Goal: Task Accomplishment & Management: Use online tool/utility

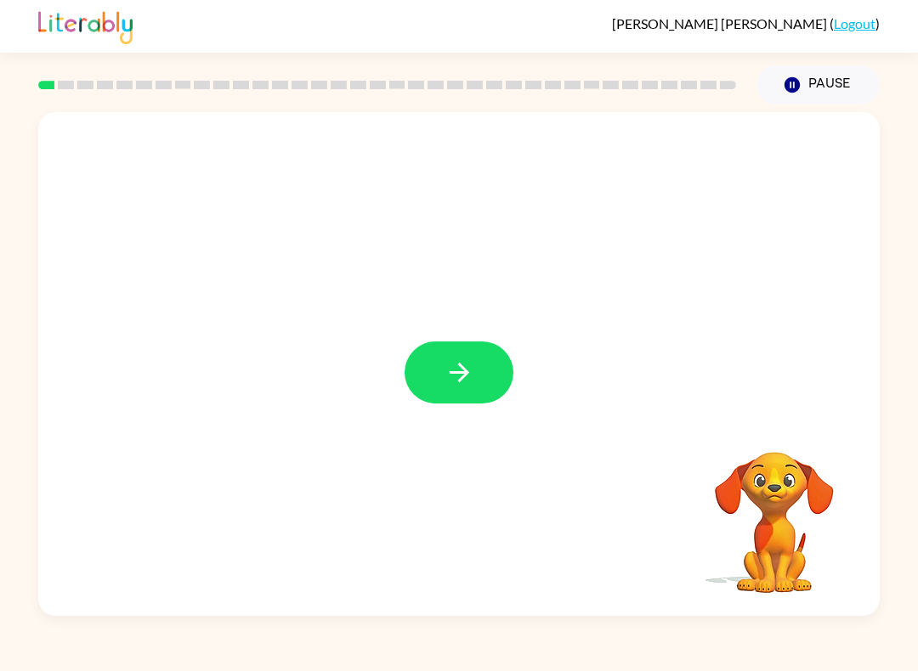
click at [453, 362] on icon "button" at bounding box center [459, 373] width 30 height 30
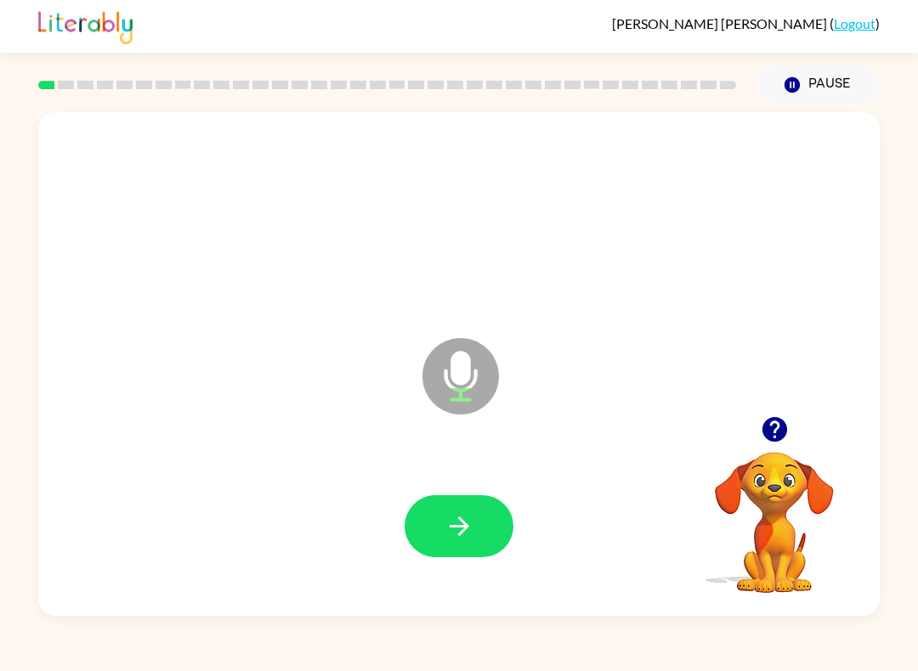
click at [468, 525] on icon "button" at bounding box center [459, 527] width 30 height 30
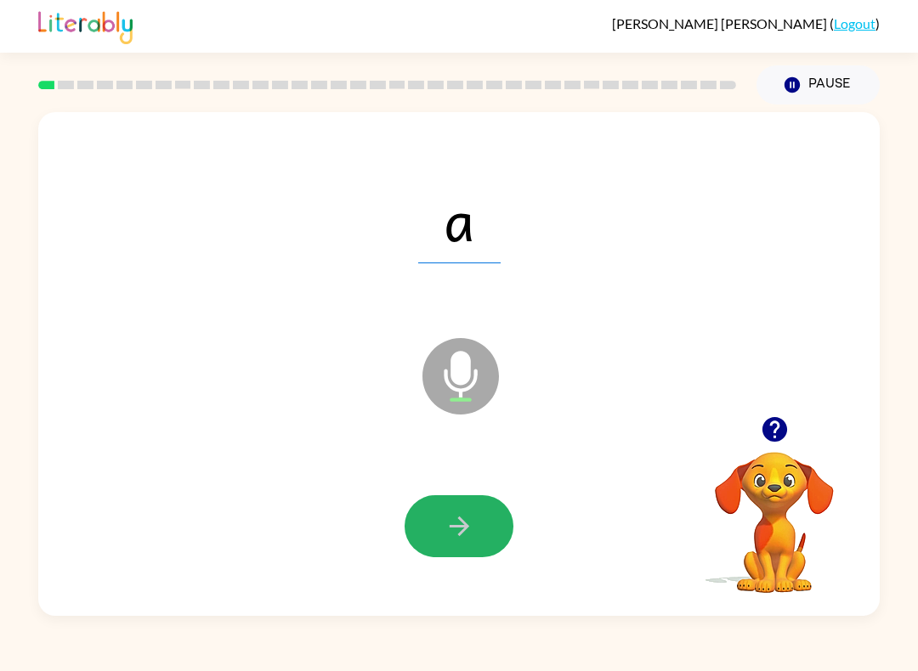
click at [478, 536] on button "button" at bounding box center [458, 526] width 109 height 62
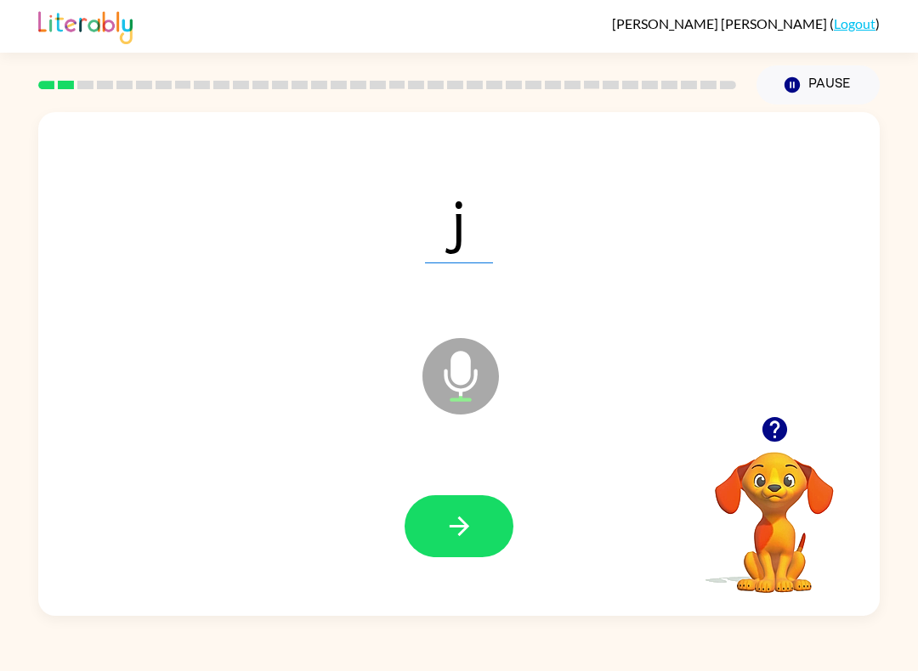
click at [461, 532] on icon "button" at bounding box center [459, 527] width 20 height 20
click at [474, 523] on button "button" at bounding box center [458, 526] width 109 height 62
click at [479, 518] on button "button" at bounding box center [458, 526] width 109 height 62
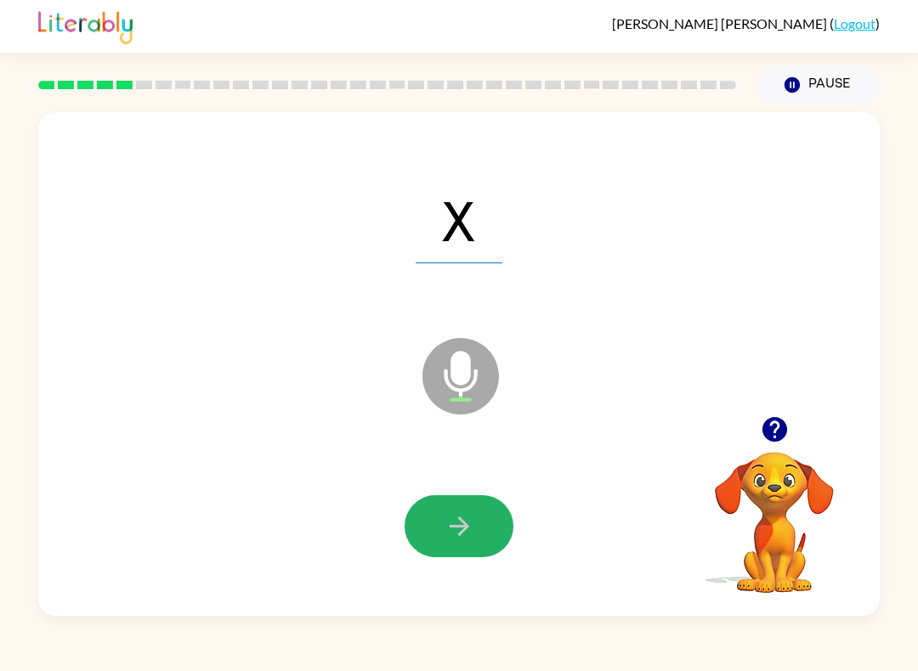
click at [474, 518] on button "button" at bounding box center [458, 526] width 109 height 62
click at [438, 541] on button "button" at bounding box center [458, 526] width 109 height 62
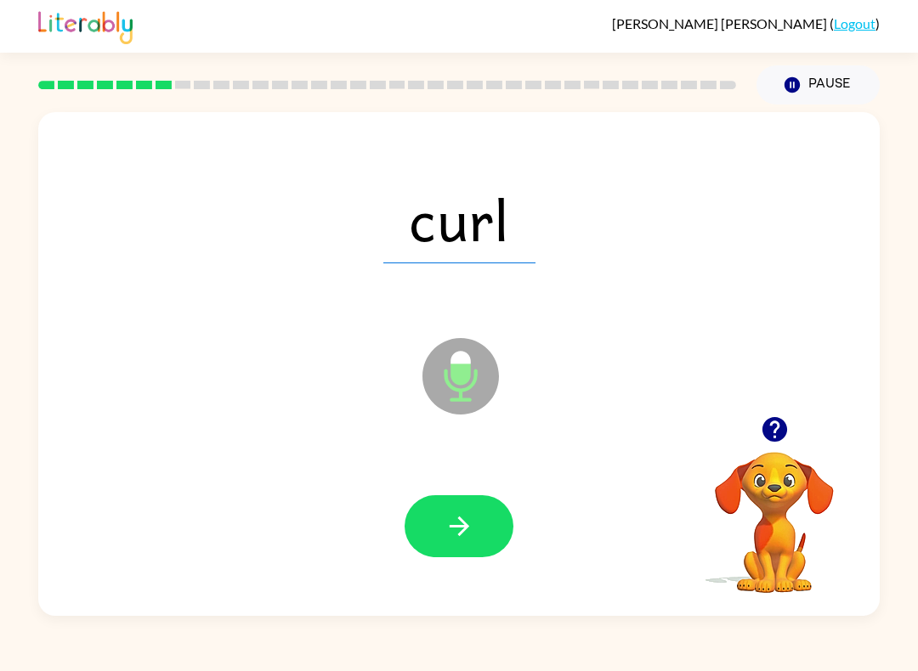
click at [442, 533] on button "button" at bounding box center [458, 526] width 109 height 62
click at [474, 537] on button "button" at bounding box center [458, 526] width 109 height 62
click at [463, 517] on icon "button" at bounding box center [459, 527] width 30 height 30
click at [472, 529] on icon "button" at bounding box center [459, 527] width 30 height 30
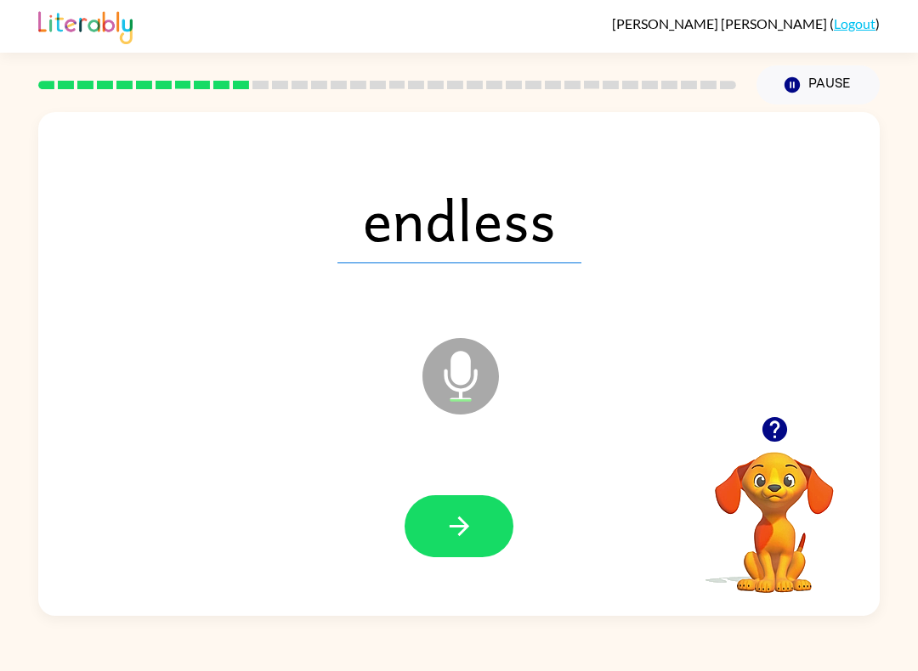
click at [465, 524] on icon "button" at bounding box center [459, 527] width 20 height 20
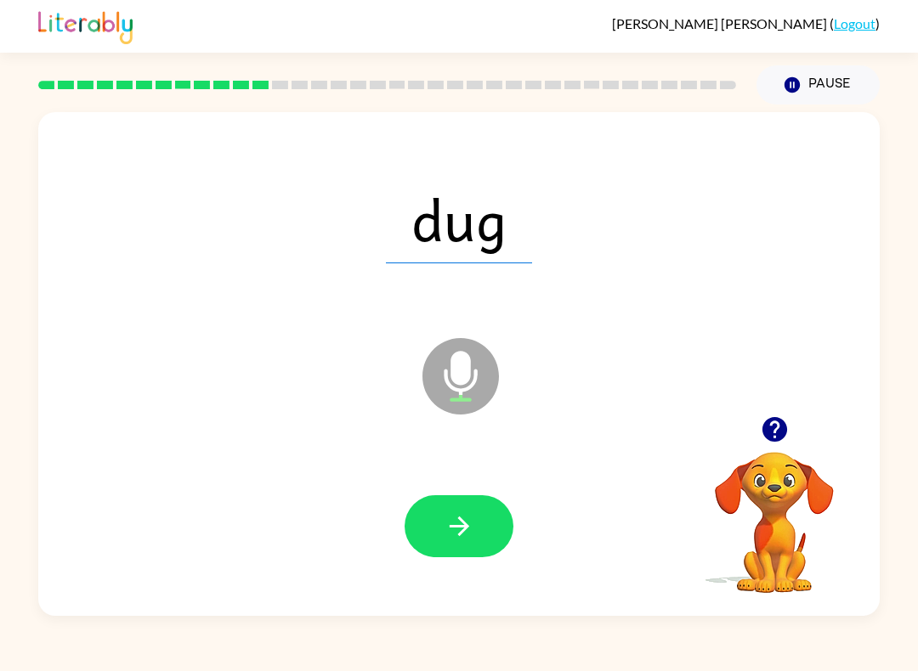
click at [771, 427] on icon "button" at bounding box center [773, 429] width 25 height 25
click at [479, 518] on button "button" at bounding box center [458, 526] width 109 height 62
click at [478, 532] on button "button" at bounding box center [458, 526] width 109 height 62
click at [473, 524] on icon "button" at bounding box center [459, 527] width 30 height 30
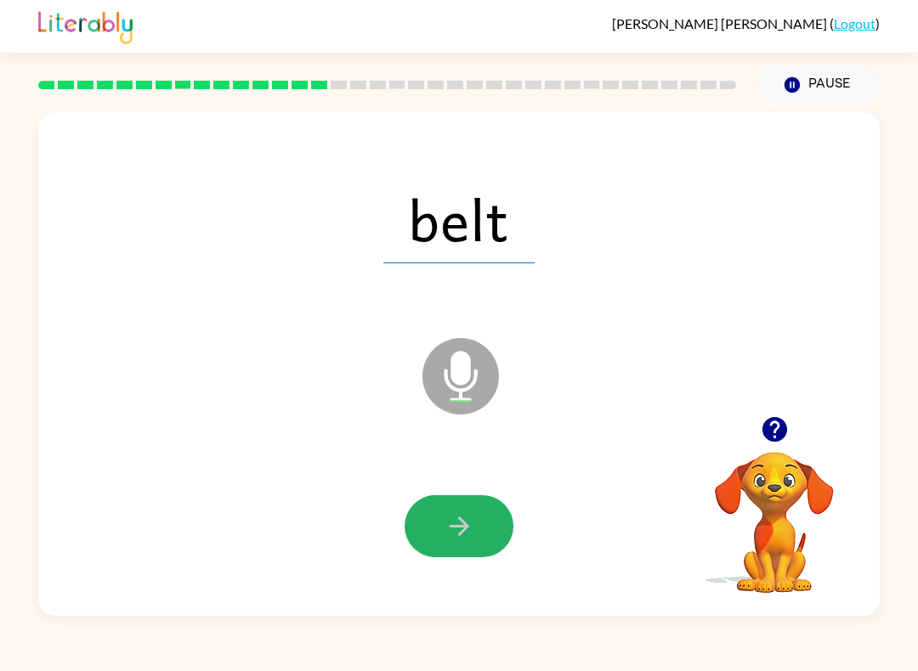
click at [462, 534] on icon "button" at bounding box center [459, 527] width 20 height 20
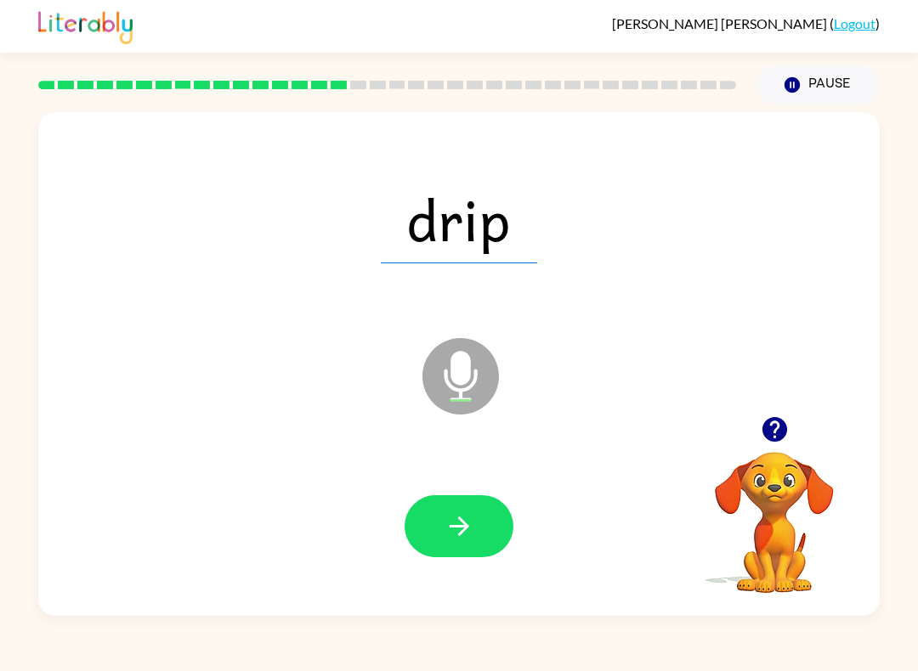
click at [488, 529] on button "button" at bounding box center [458, 526] width 109 height 62
click at [769, 423] on icon "button" at bounding box center [773, 429] width 25 height 25
click at [773, 426] on icon "button" at bounding box center [773, 429] width 25 height 25
click at [477, 525] on button "button" at bounding box center [458, 526] width 109 height 62
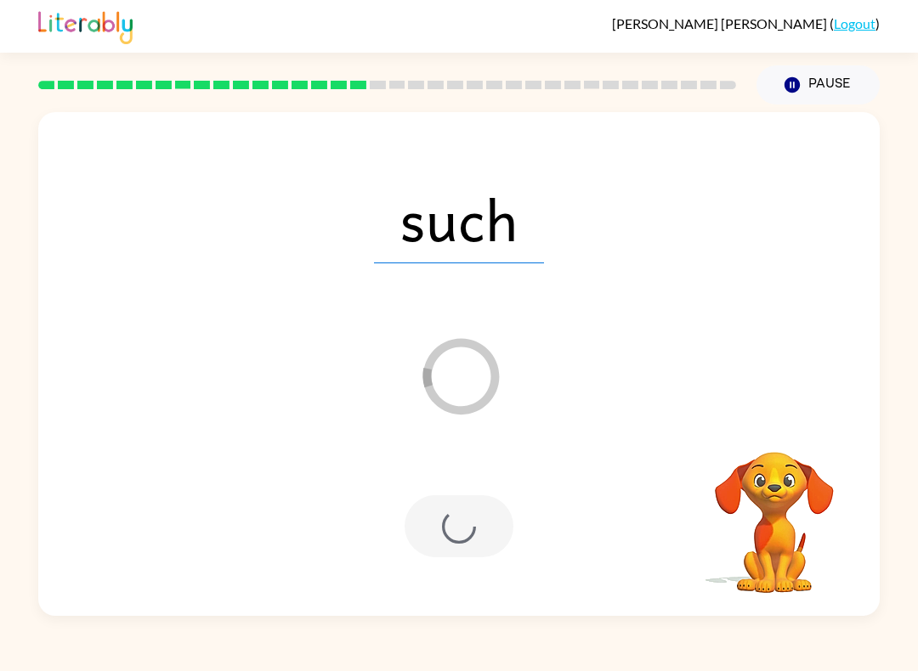
click at [766, 420] on div "such Loader Your response is being sent to our graders" at bounding box center [458, 364] width 841 height 504
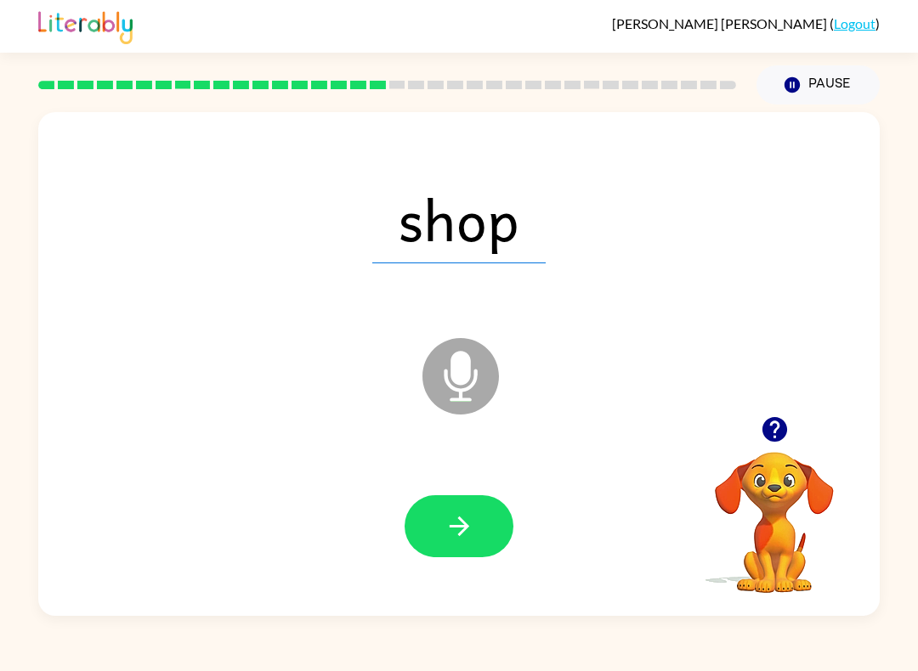
click at [773, 420] on icon "button" at bounding box center [773, 429] width 25 height 25
click at [770, 425] on icon "button" at bounding box center [775, 430] width 30 height 30
click at [486, 521] on button "button" at bounding box center [458, 526] width 109 height 62
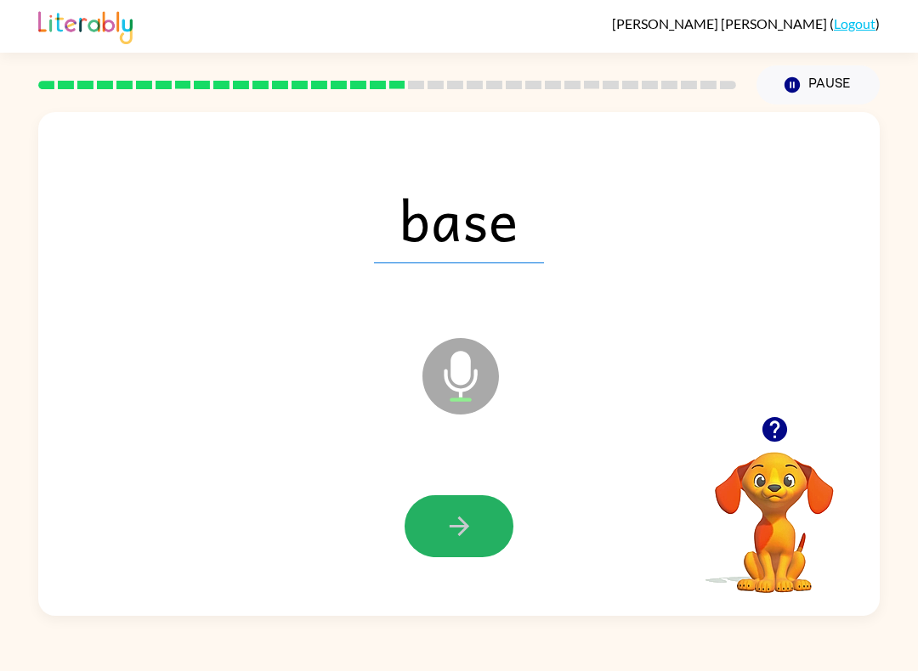
click at [477, 529] on button "button" at bounding box center [458, 526] width 109 height 62
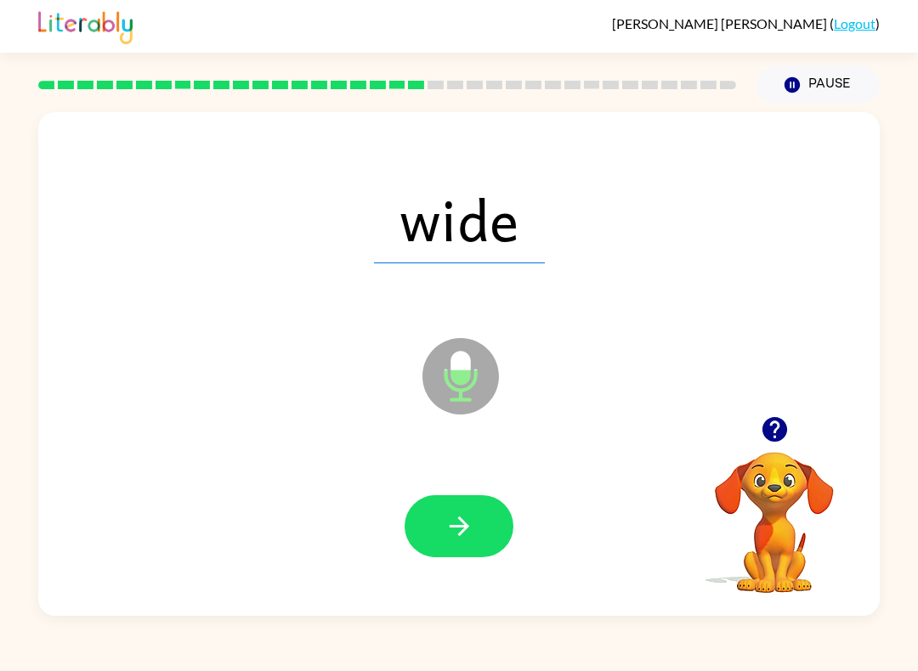
click at [455, 508] on button "button" at bounding box center [458, 526] width 109 height 62
click at [775, 427] on icon "button" at bounding box center [773, 429] width 25 height 25
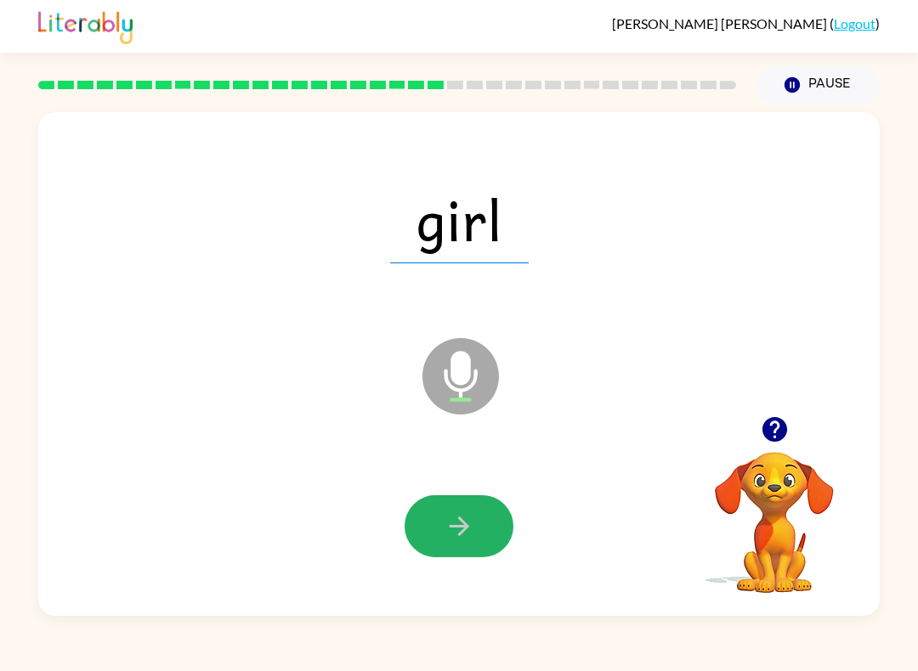
click at [506, 516] on button "button" at bounding box center [458, 526] width 109 height 62
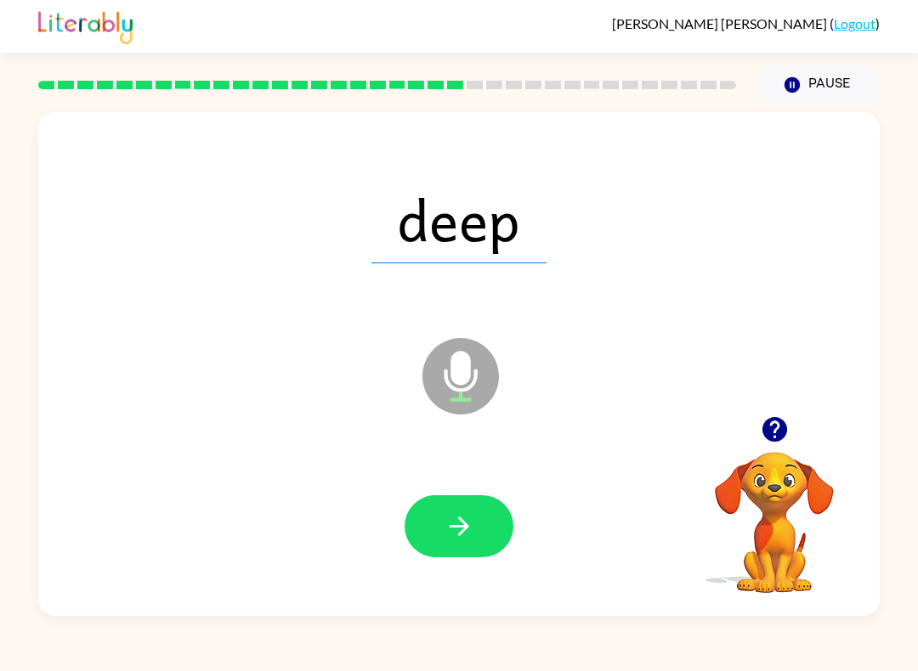
click at [467, 535] on icon "button" at bounding box center [459, 527] width 30 height 30
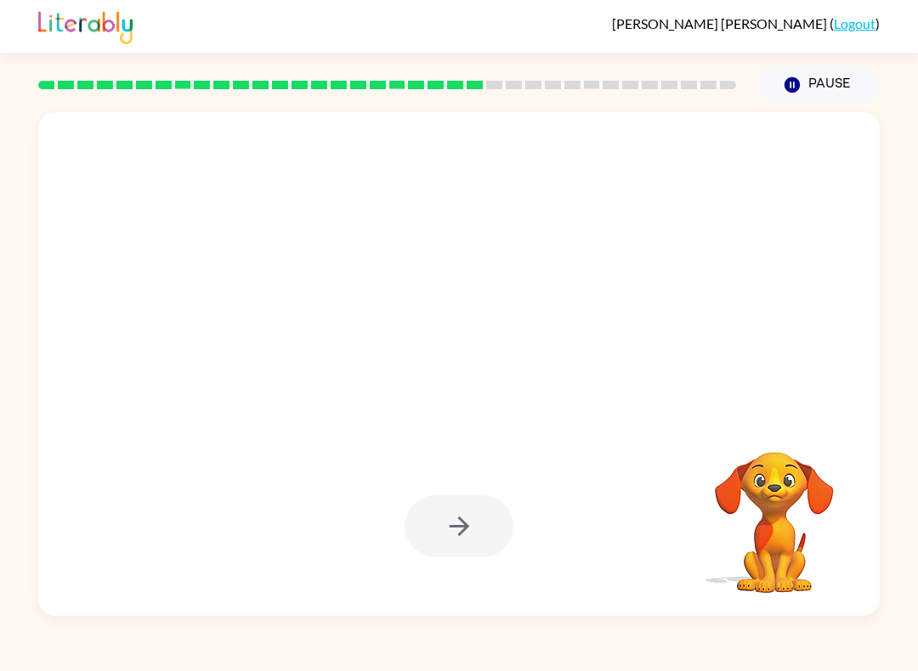
click at [829, 491] on video "Your browser must support playing .mp4 files to use Literably. Please try using…" at bounding box center [774, 511] width 170 height 170
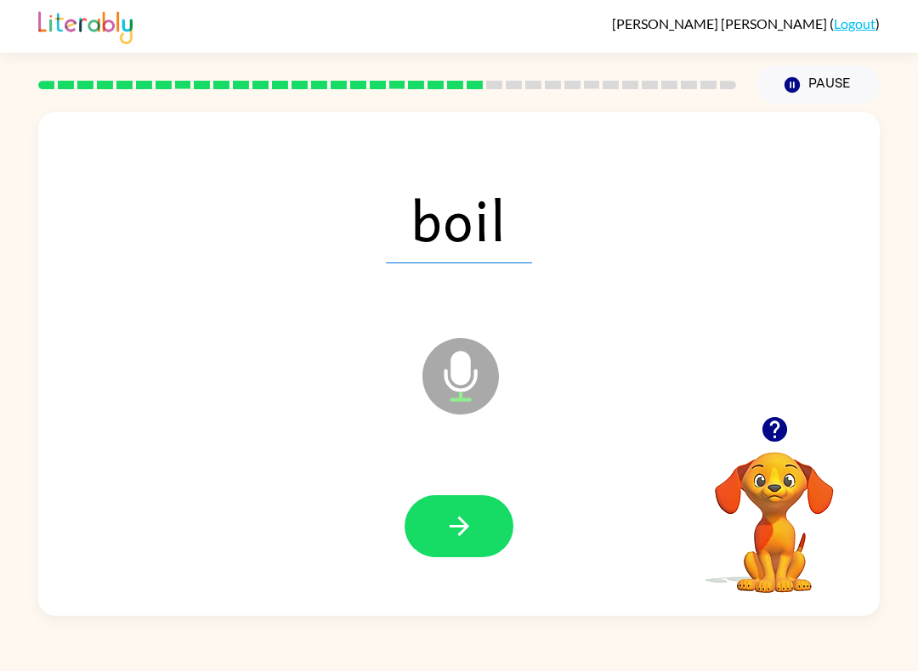
click at [459, 503] on button "button" at bounding box center [458, 526] width 109 height 62
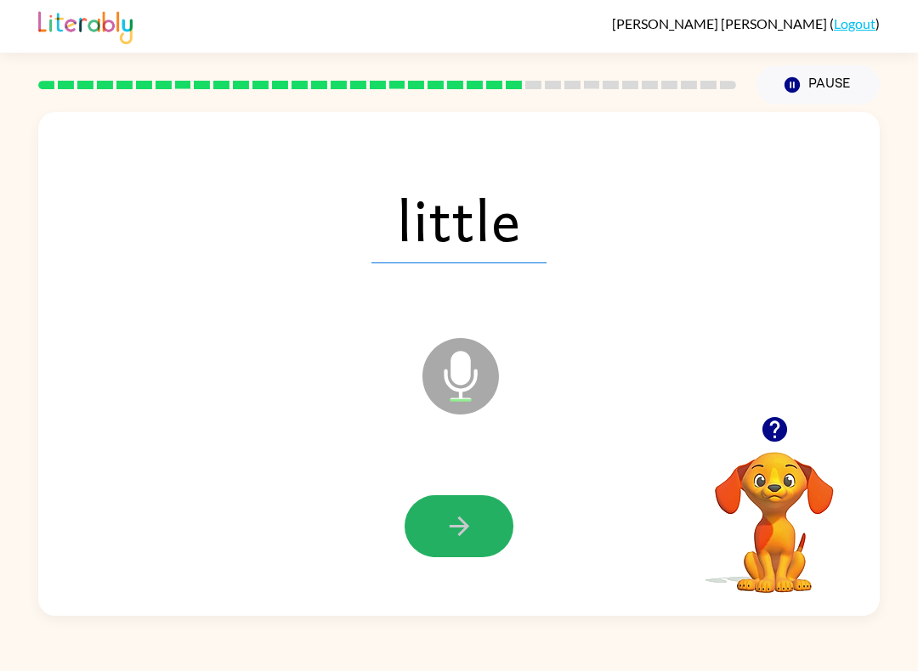
click at [467, 534] on icon "button" at bounding box center [459, 527] width 30 height 30
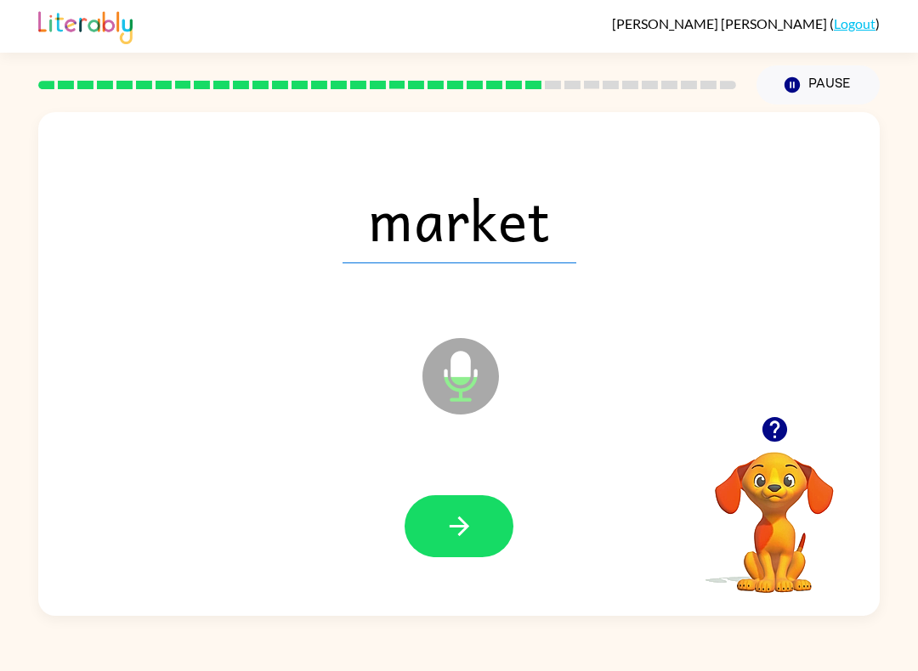
click at [450, 509] on button "button" at bounding box center [458, 526] width 109 height 62
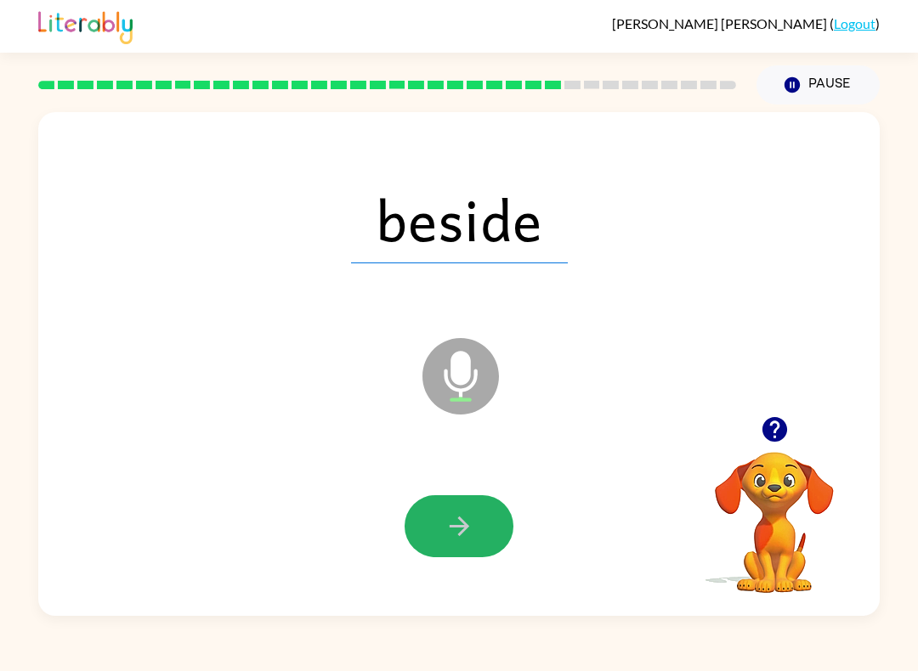
click at [481, 528] on button "button" at bounding box center [458, 526] width 109 height 62
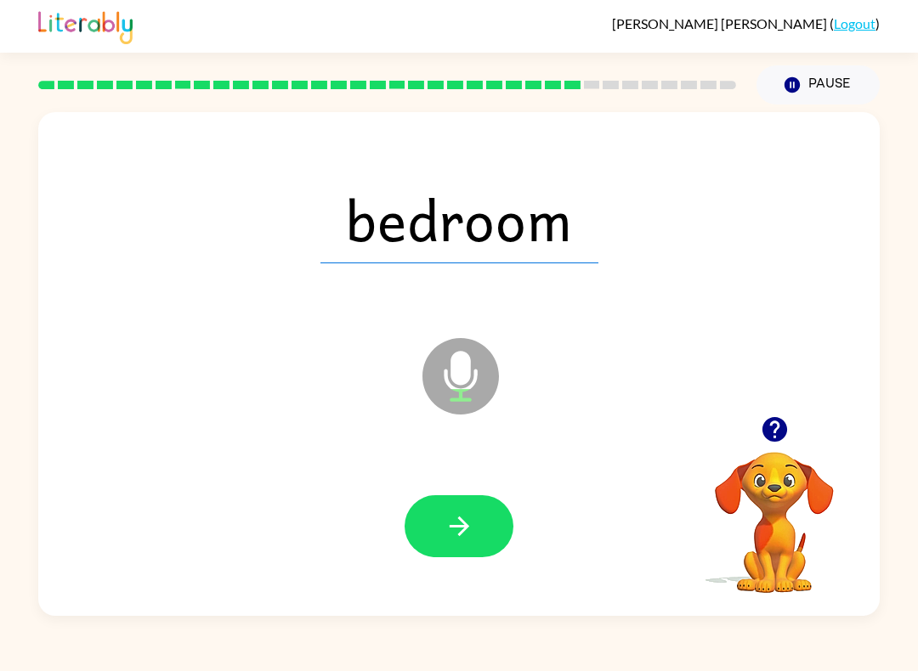
click at [459, 518] on icon "button" at bounding box center [459, 527] width 30 height 30
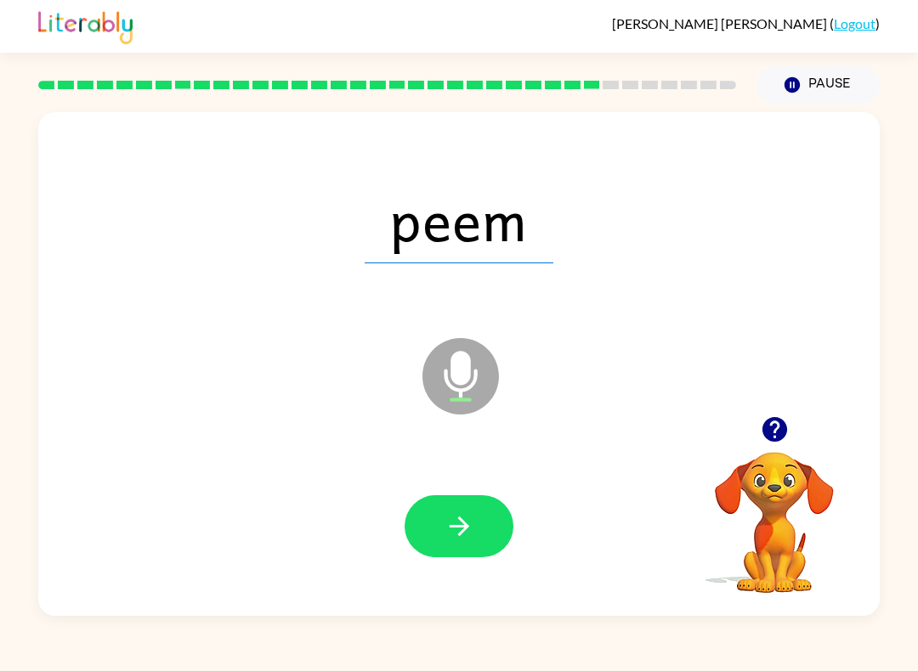
click at [482, 513] on button "button" at bounding box center [458, 526] width 109 height 62
click at [767, 428] on icon "button" at bounding box center [773, 429] width 25 height 25
click at [772, 437] on icon "button" at bounding box center [773, 429] width 25 height 25
click at [773, 433] on icon "button" at bounding box center [775, 430] width 30 height 30
click at [780, 438] on icon "button" at bounding box center [773, 429] width 25 height 25
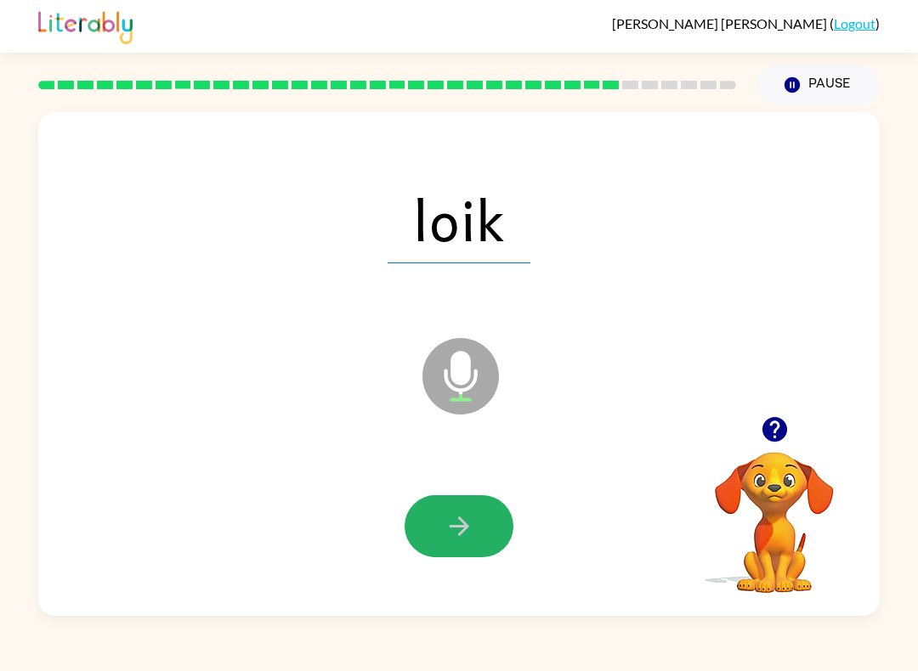
click at [475, 522] on button "button" at bounding box center [458, 526] width 109 height 62
click at [478, 537] on button "button" at bounding box center [458, 526] width 109 height 62
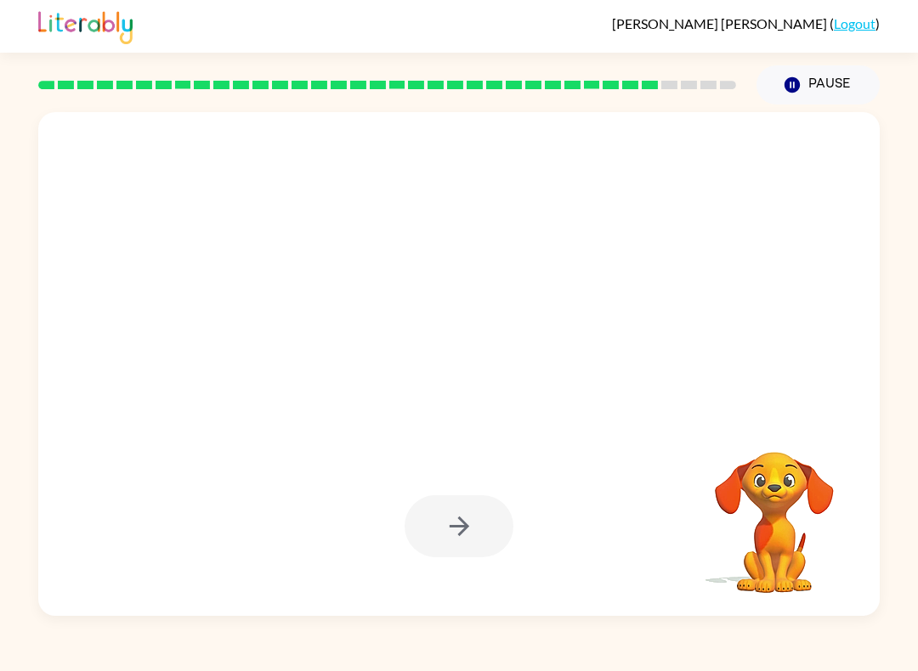
click at [794, 567] on video "Your browser must support playing .mp4 files to use Literably. Please try using…" at bounding box center [774, 511] width 170 height 170
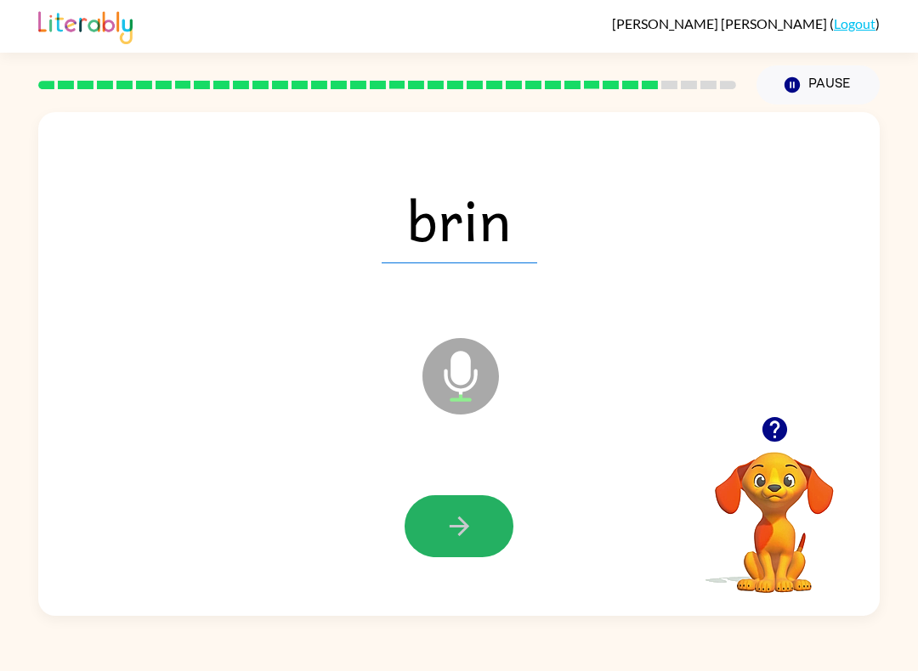
click at [483, 535] on button "button" at bounding box center [458, 526] width 109 height 62
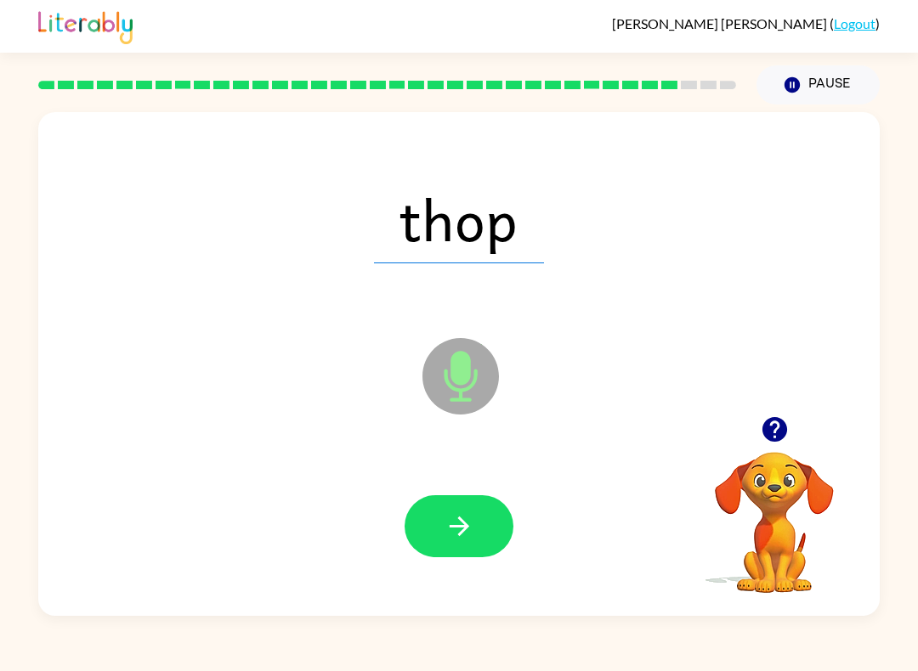
click at [478, 522] on button "button" at bounding box center [458, 526] width 109 height 62
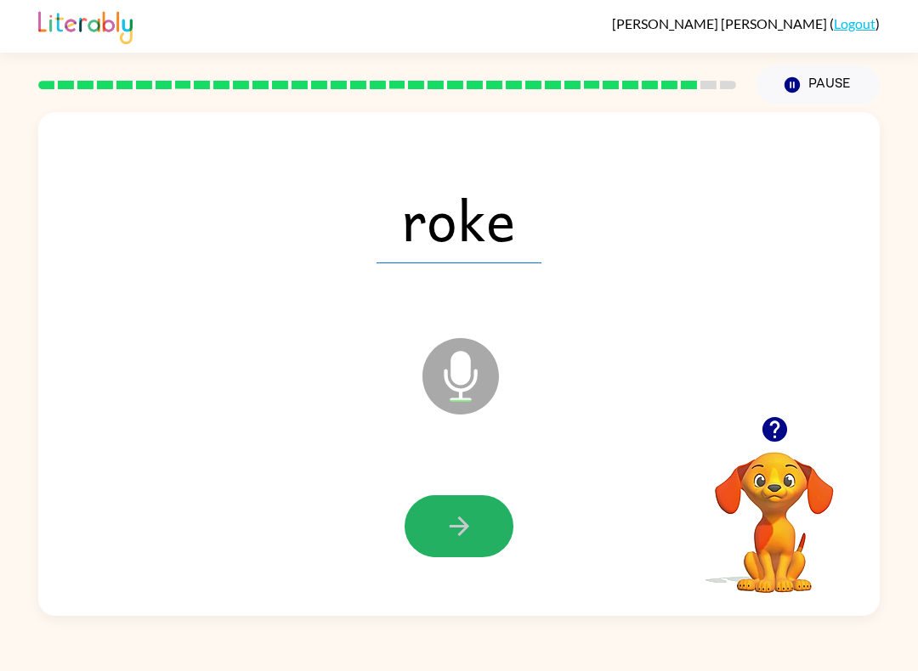
click at [469, 543] on button "button" at bounding box center [458, 526] width 109 height 62
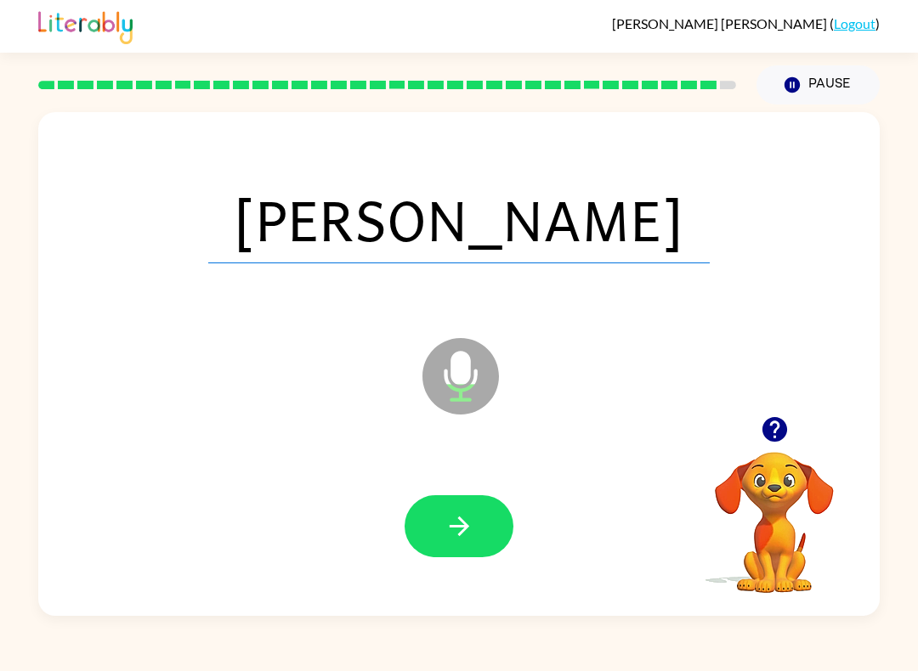
click at [477, 540] on button "button" at bounding box center [458, 526] width 109 height 62
